Goal: Navigation & Orientation: Understand site structure

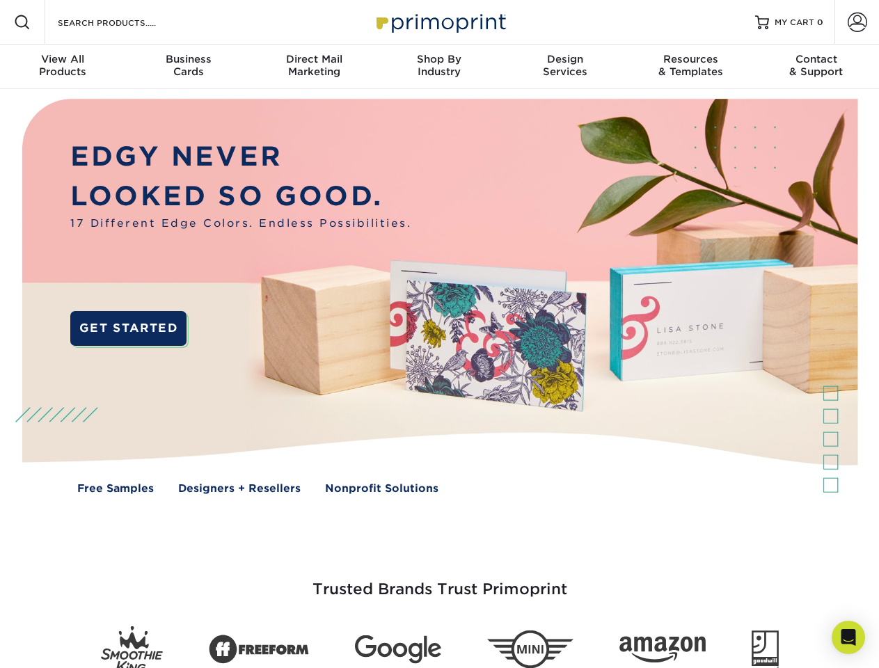
click at [439, 334] on img at bounding box center [439, 306] width 870 height 435
click at [22, 22] on span at bounding box center [22, 22] width 17 height 17
click at [856, 22] on span at bounding box center [856, 22] width 19 height 19
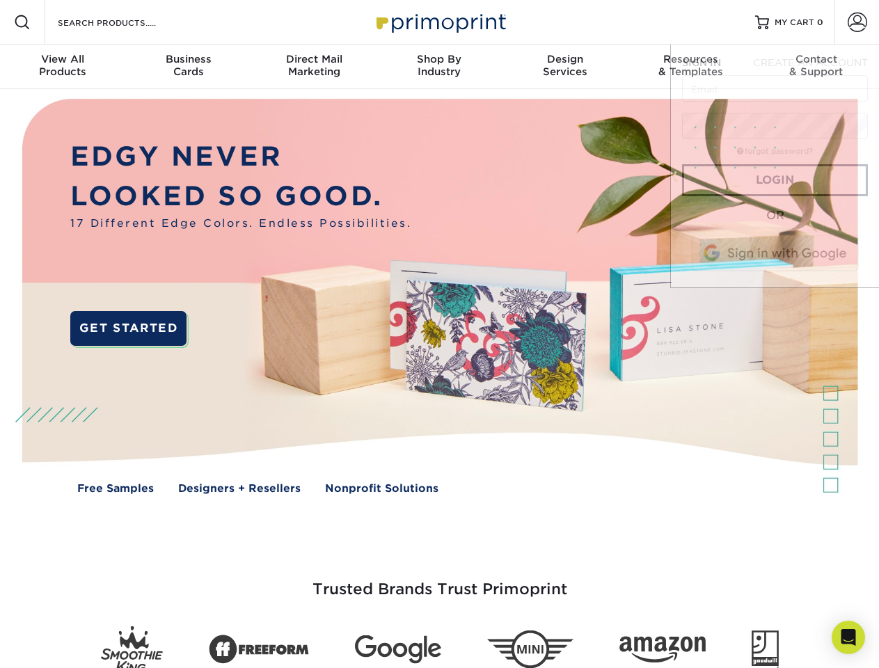
click at [63, 67] on div "View All Products" at bounding box center [62, 65] width 125 height 25
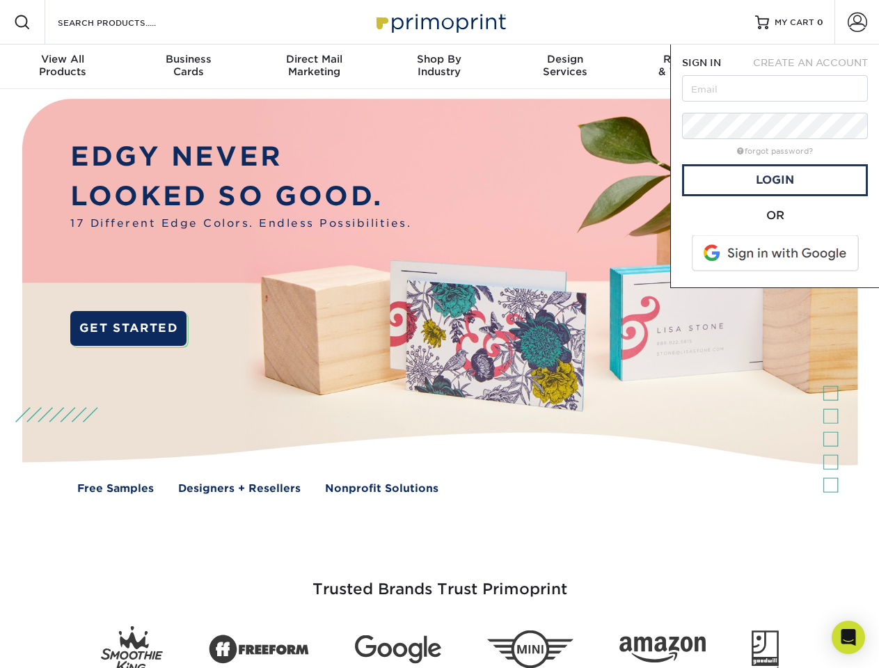
click at [188, 67] on div "Business Cards" at bounding box center [187, 65] width 125 height 25
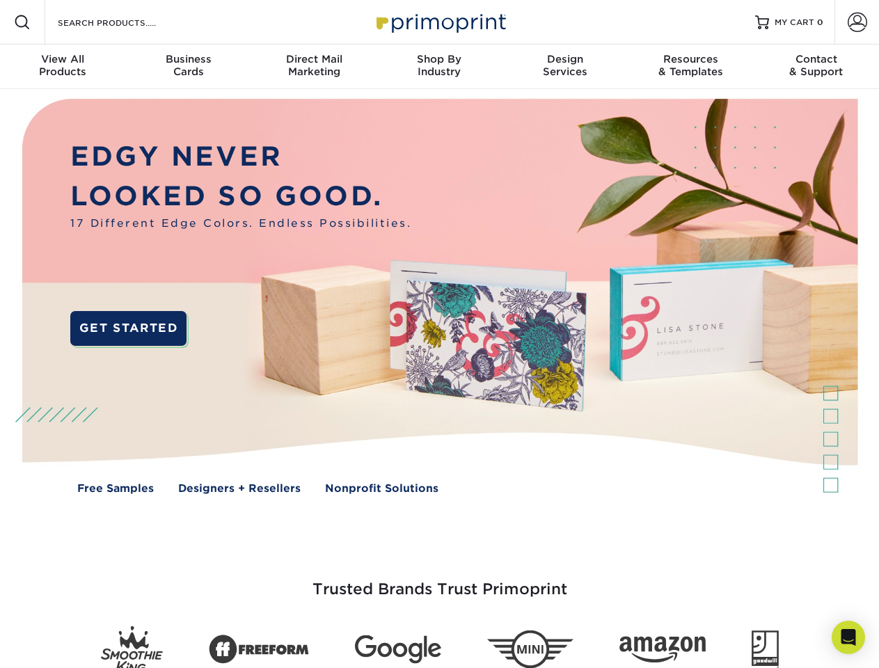
click at [314, 67] on div "Direct Mail Marketing" at bounding box center [313, 65] width 125 height 25
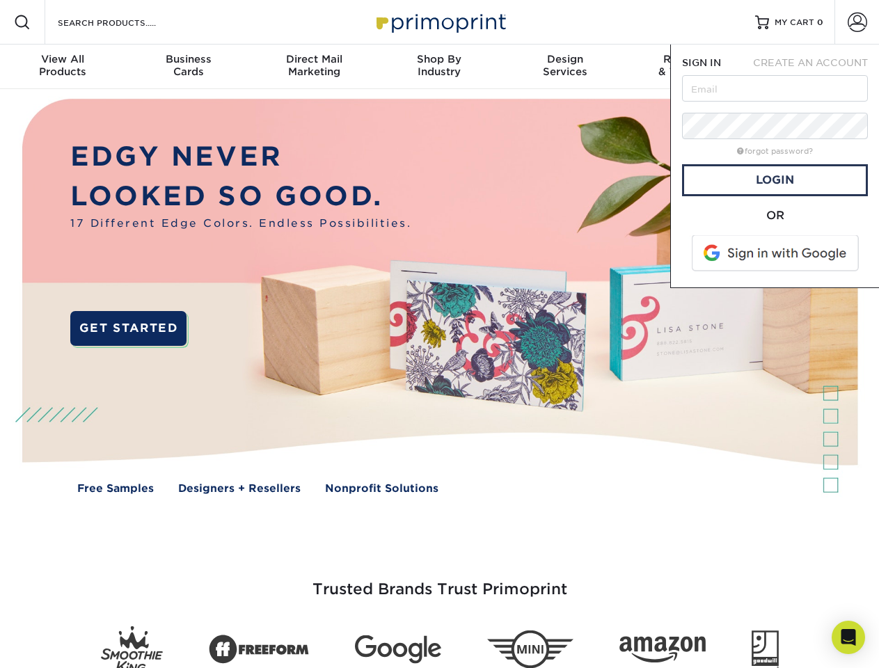
click at [439, 67] on div "Shop By Industry" at bounding box center [438, 65] width 125 height 25
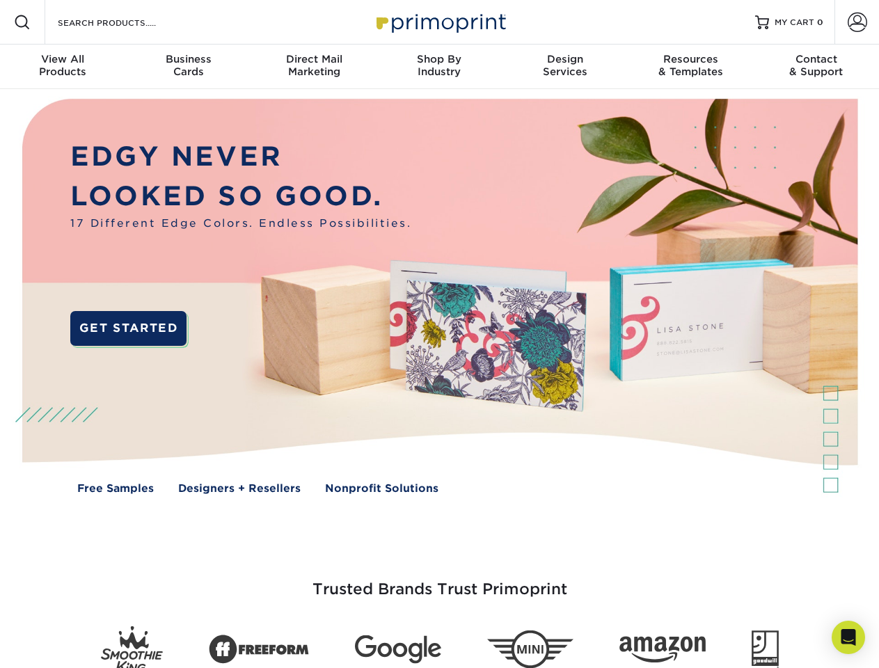
click at [565, 67] on div "Design Services" at bounding box center [564, 65] width 125 height 25
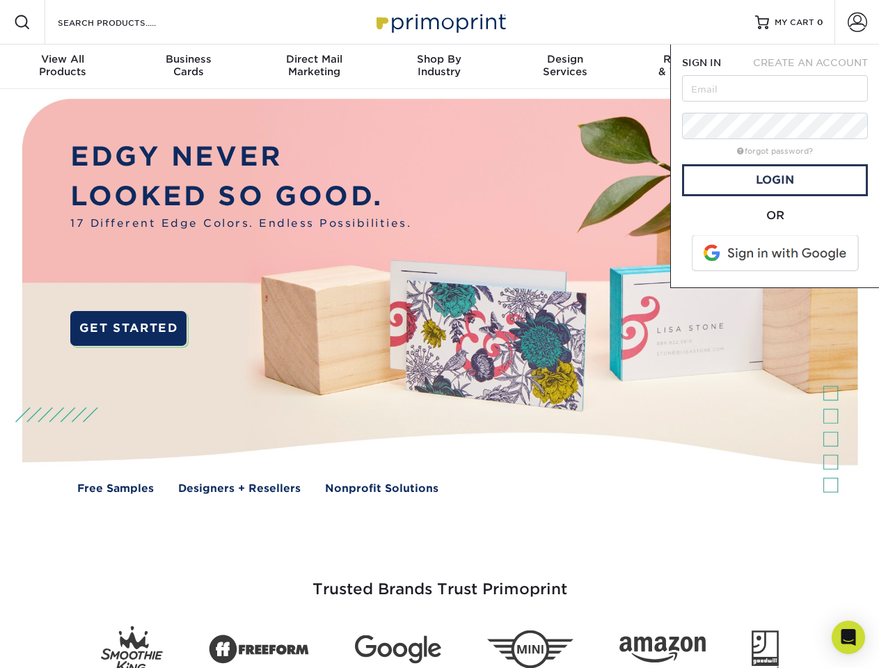
click at [690, 67] on span "SIGN IN" at bounding box center [701, 62] width 39 height 11
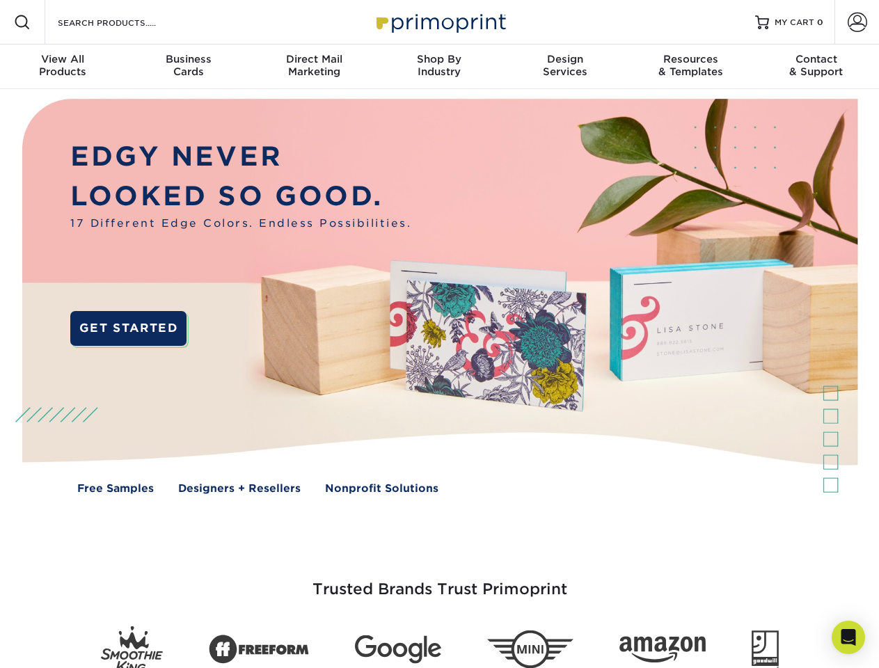
click at [816, 67] on div "Contact & Support" at bounding box center [816, 65] width 125 height 25
